Goal: Information Seeking & Learning: Check status

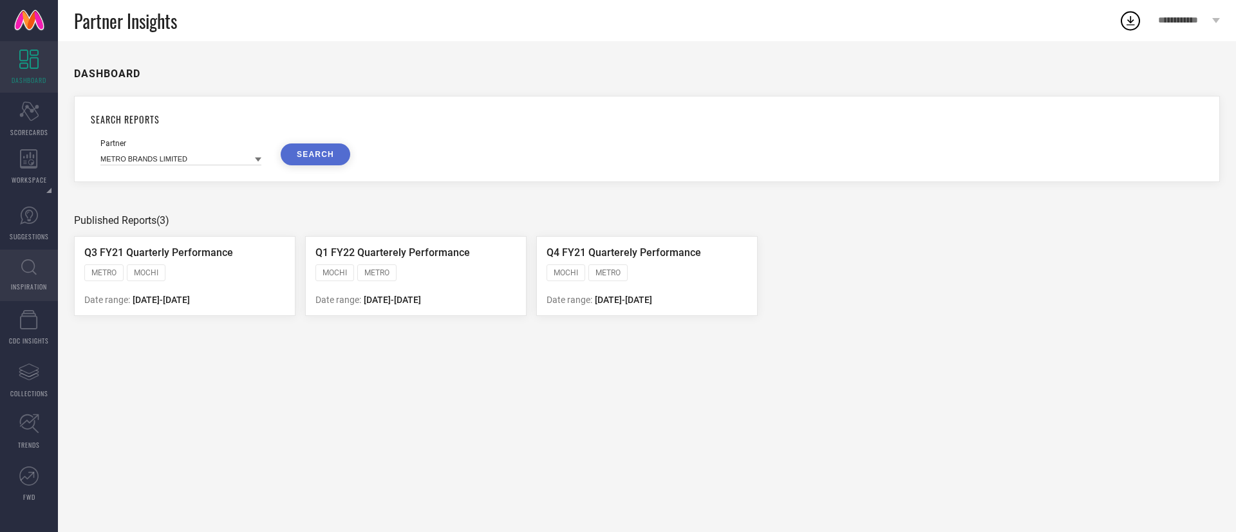
click at [28, 256] on link "INSPIRATION" at bounding box center [29, 275] width 58 height 51
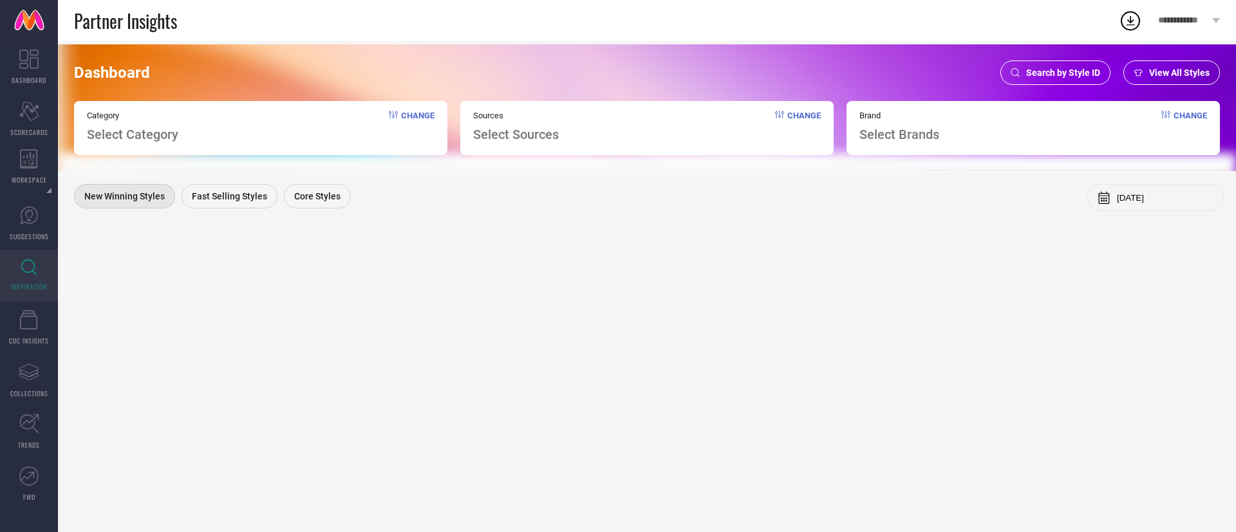
click at [1044, 77] on span "Search by Style ID" at bounding box center [1063, 73] width 74 height 10
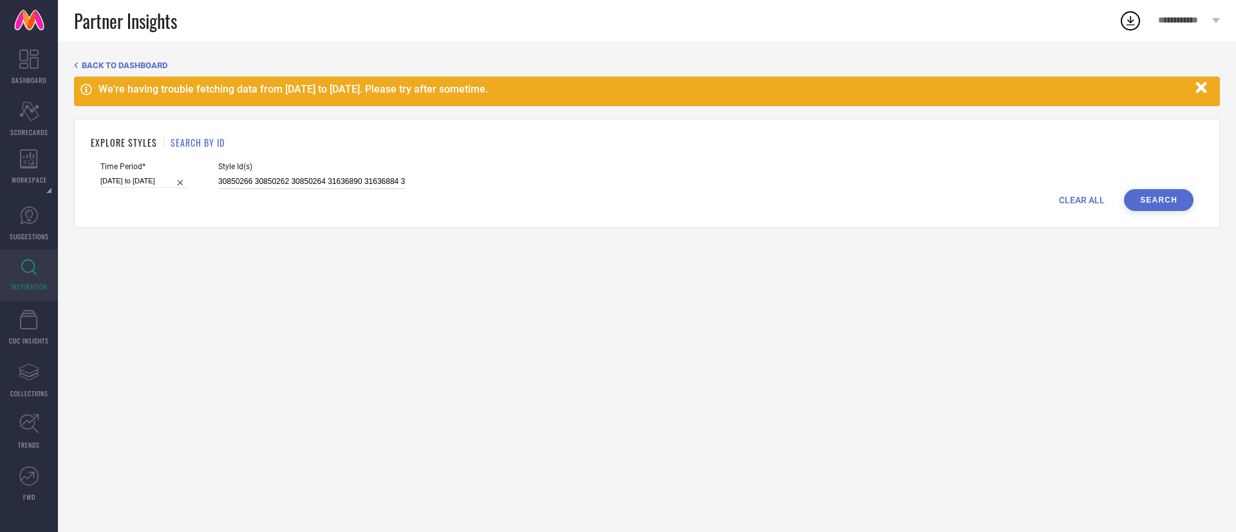
click at [366, 182] on input "30850266 30850262 30850264 31636890 31636884 30850265 30850258 31636865 3085025…" at bounding box center [311, 181] width 187 height 15
paste input "17860882"
type input "17860882"
click at [153, 181] on input "[DATE] to [DATE]" at bounding box center [144, 181] width 89 height 14
select select "7"
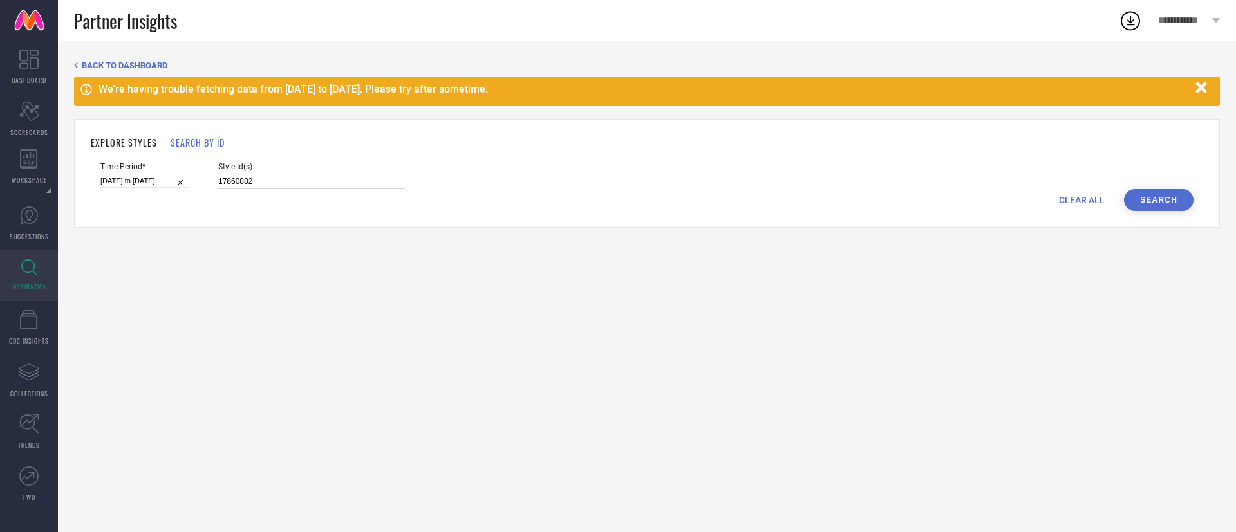
select select "2025"
select select "8"
select select "2025"
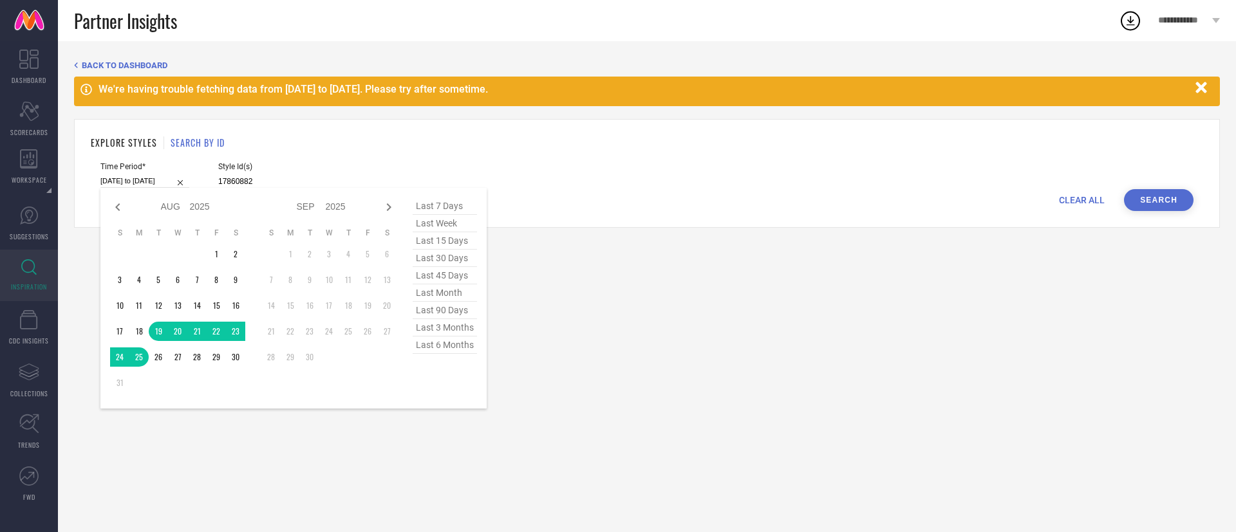
type input "17860882"
click at [458, 345] on span "last 6 months" at bounding box center [445, 345] width 64 height 17
type input "[DATE] to [DATE]"
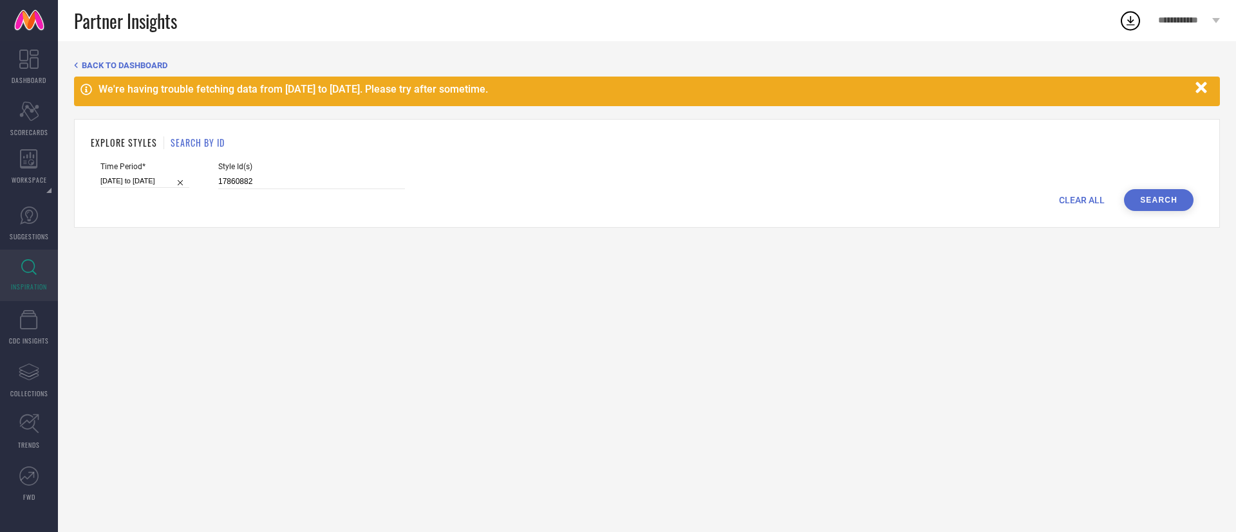
click at [1152, 192] on button "Search" at bounding box center [1159, 200] width 70 height 22
